Goal: Communication & Community: Answer question/provide support

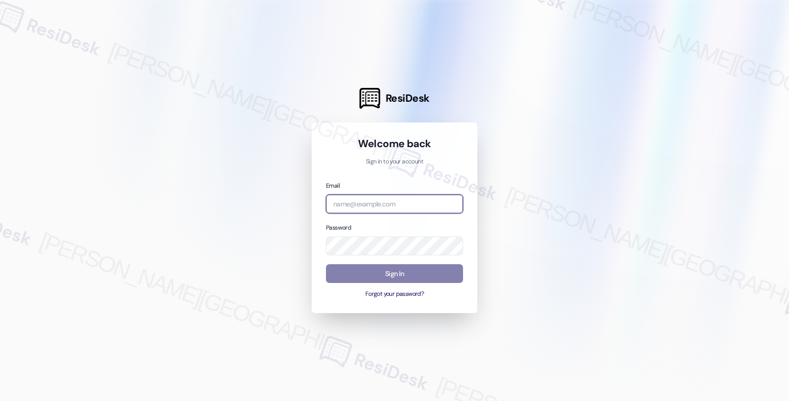
click at [383, 203] on input "email" at bounding box center [394, 203] width 137 height 19
click at [0, 400] on com-1password-button at bounding box center [0, 401] width 0 height 0
type input "[EMAIL_ADDRESS][PERSON_NAME][DOMAIN_NAME]"
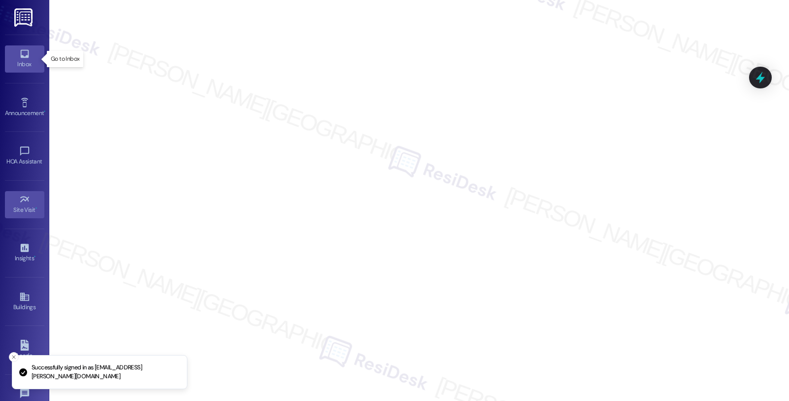
click at [21, 50] on icon at bounding box center [24, 53] width 11 height 11
